Goal: Information Seeking & Learning: Check status

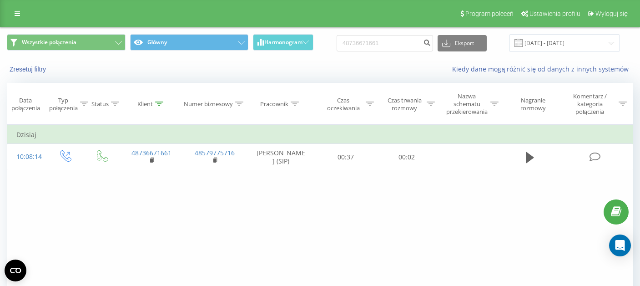
click at [415, 43] on input "48736671661" at bounding box center [385, 43] width 96 height 16
type input "603 605 318"
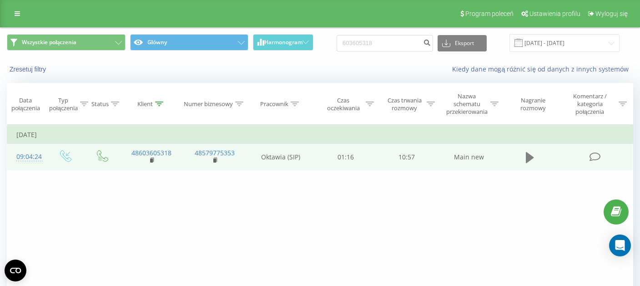
click at [526, 163] on icon at bounding box center [530, 157] width 8 height 11
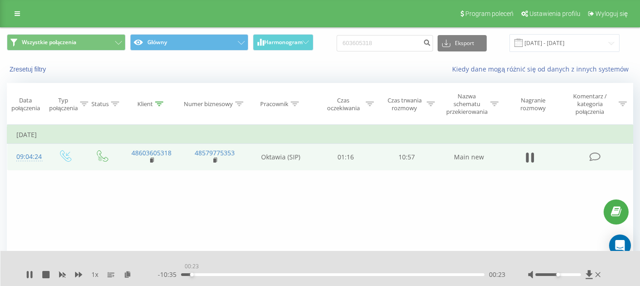
click at [192, 274] on div "00:23" at bounding box center [332, 274] width 303 height 3
click at [209, 275] on div "00:37" at bounding box center [332, 274] width 303 height 3
click at [226, 274] on div "01:34" at bounding box center [224, 274] width 4 height 4
click at [231, 276] on div "- 09:20 01:37 01:37" at bounding box center [332, 274] width 348 height 9
click at [230, 274] on div "01:39" at bounding box center [332, 274] width 303 height 3
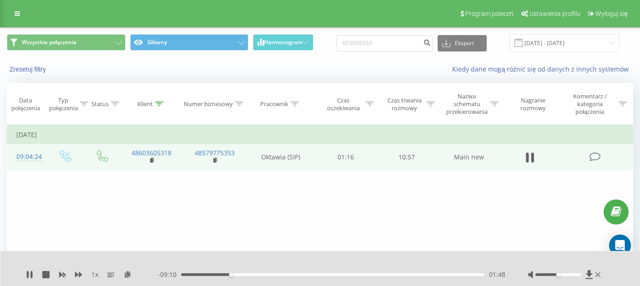
click at [237, 275] on div "01:48" at bounding box center [332, 274] width 303 height 3
click at [244, 275] on div "02:17" at bounding box center [332, 274] width 303 height 3
click at [243, 274] on div "02:23" at bounding box center [332, 274] width 303 height 3
click at [249, 274] on div "02:27" at bounding box center [332, 274] width 303 height 3
click at [256, 274] on div "02:31" at bounding box center [332, 274] width 303 height 3
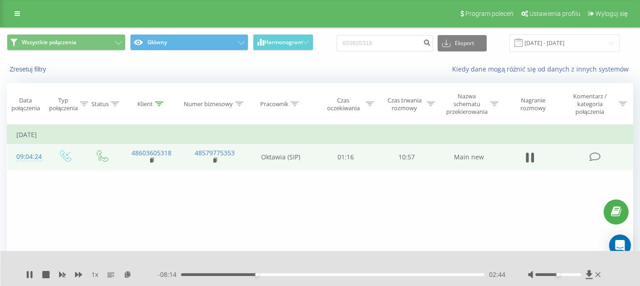
click at [261, 275] on div "02:44" at bounding box center [332, 274] width 303 height 3
click at [266, 275] on div "03:05" at bounding box center [332, 274] width 303 height 3
click at [273, 275] on div "03:19" at bounding box center [332, 274] width 303 height 3
click at [29, 277] on icon at bounding box center [29, 274] width 7 height 7
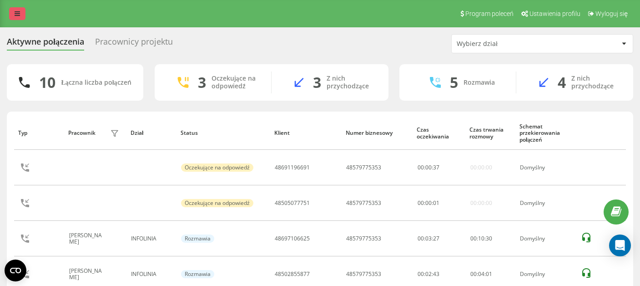
click at [20, 18] on link at bounding box center [17, 13] width 16 height 13
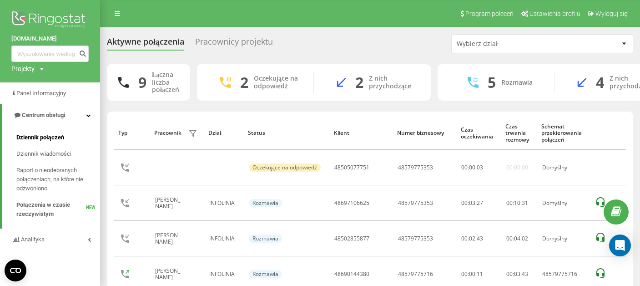
click at [50, 141] on span "Dziennik połączeń" at bounding box center [40, 137] width 48 height 9
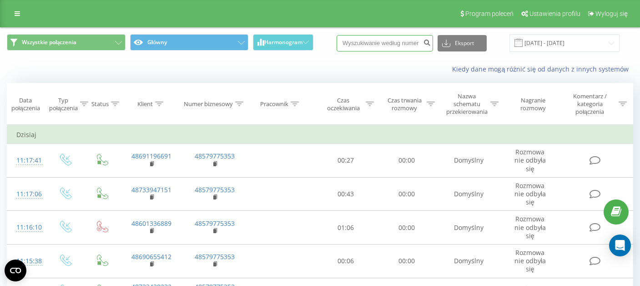
click at [371, 45] on input at bounding box center [385, 43] width 96 height 16
paste input "48534726297"
type input "48534726297"
click at [431, 44] on icon "submit" at bounding box center [427, 41] width 8 height 5
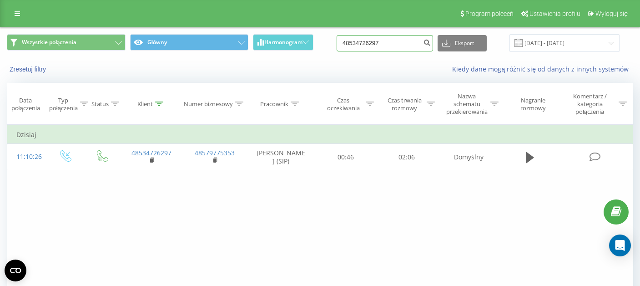
click at [366, 45] on input "48534726297" at bounding box center [385, 43] width 96 height 16
click at [23, 16] on link at bounding box center [17, 13] width 16 height 13
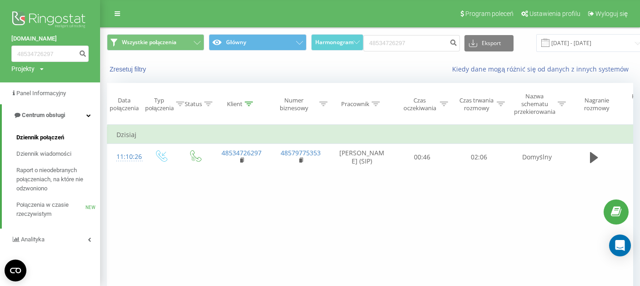
click at [47, 137] on span "Dziennik połączeń" at bounding box center [40, 137] width 48 height 9
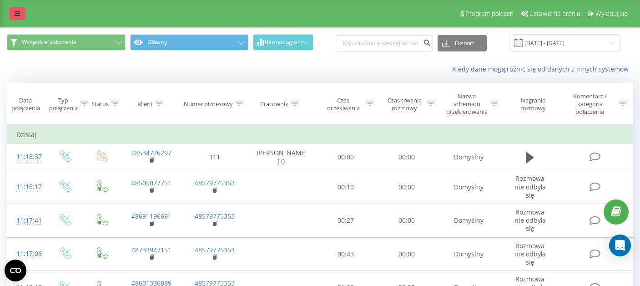
click at [20, 15] on link at bounding box center [17, 13] width 16 height 13
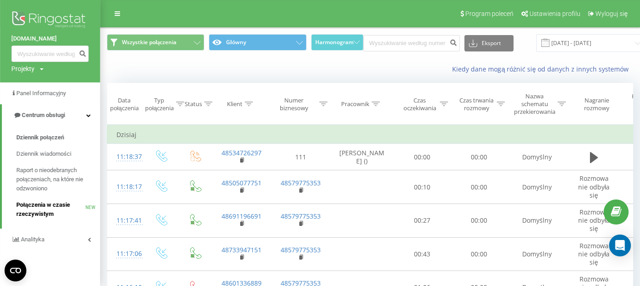
click at [44, 211] on span "Połączenia w czasie rzeczywistym" at bounding box center [50, 209] width 69 height 18
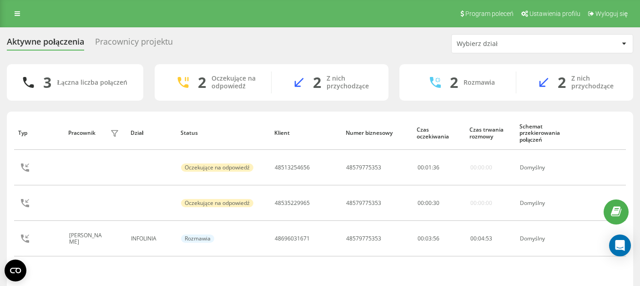
click at [141, 43] on div "Pracownicy projektu" at bounding box center [134, 44] width 78 height 14
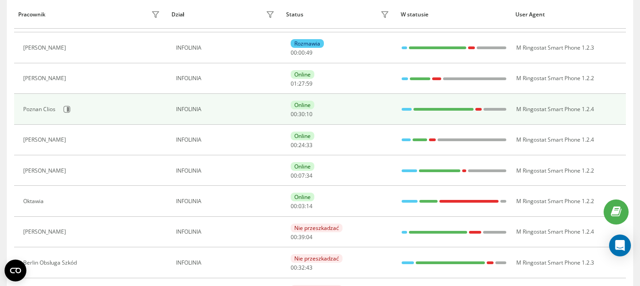
scroll to position [142, 0]
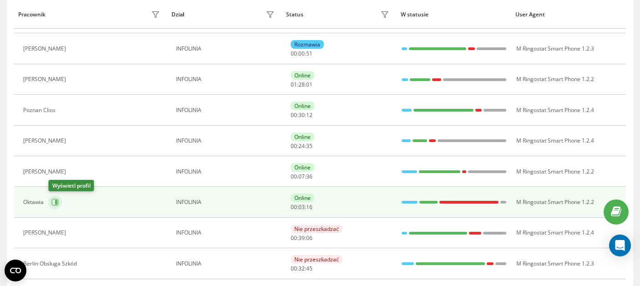
click at [56, 203] on icon at bounding box center [56, 202] width 2 height 5
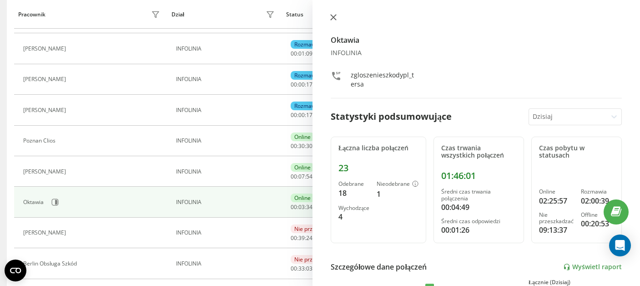
click at [333, 14] on button at bounding box center [334, 18] width 12 height 9
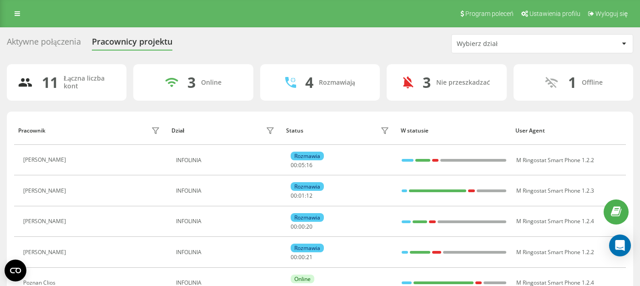
click at [56, 40] on div "Aktywne połączenia" at bounding box center [44, 44] width 74 height 14
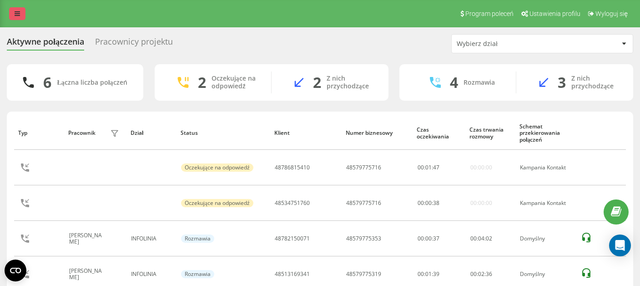
click at [17, 12] on icon at bounding box center [17, 13] width 5 height 6
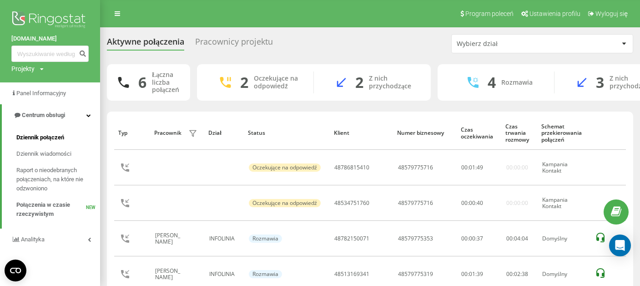
click at [30, 137] on span "Dziennik połączeń" at bounding box center [40, 137] width 48 height 9
click at [50, 138] on span "Dziennik połączeń" at bounding box center [40, 137] width 48 height 9
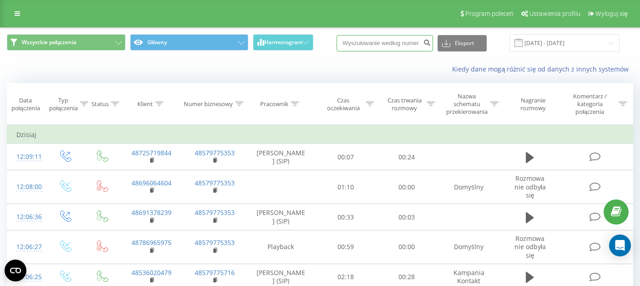
click at [373, 46] on input at bounding box center [385, 43] width 96 height 16
paste input "48609799064"
type input "48609799064"
click at [431, 42] on icon "submit" at bounding box center [427, 41] width 8 height 5
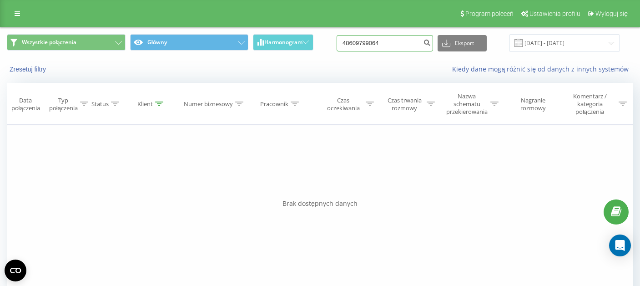
click at [364, 46] on input "48609799064" at bounding box center [385, 43] width 96 height 16
click at [362, 45] on input "48609799064" at bounding box center [385, 43] width 96 height 16
click at [363, 46] on input "609799064" at bounding box center [385, 43] width 96 height 16
type input "609 799 064"
click at [19, 17] on icon at bounding box center [17, 13] width 5 height 6
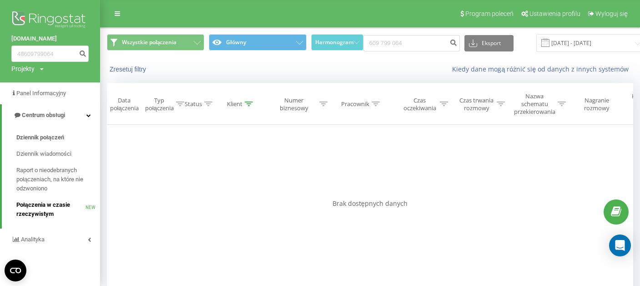
click at [47, 212] on span "Połączenia w czasie rzeczywistym" at bounding box center [50, 209] width 69 height 18
